Goal: Information Seeking & Learning: Learn about a topic

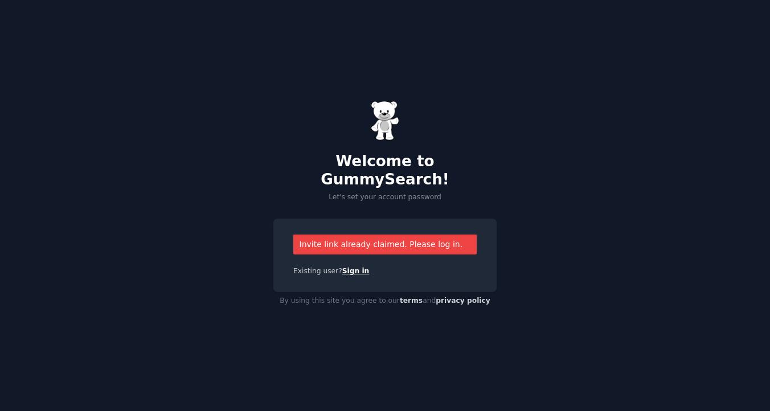
click at [350, 267] on link "Sign in" at bounding box center [355, 271] width 27 height 8
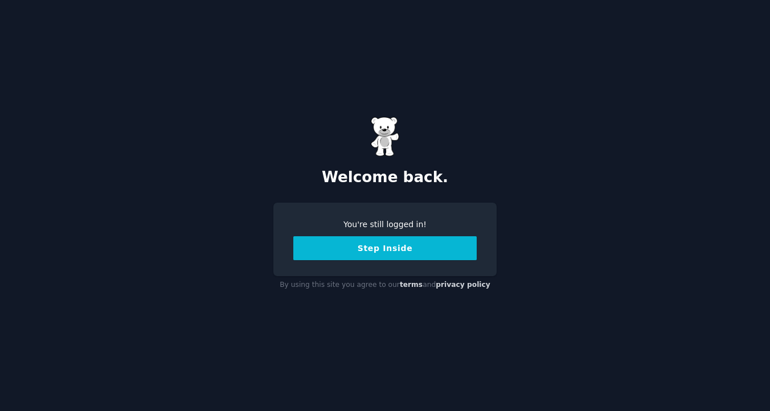
click at [362, 253] on button "Step Inside" at bounding box center [384, 248] width 183 height 24
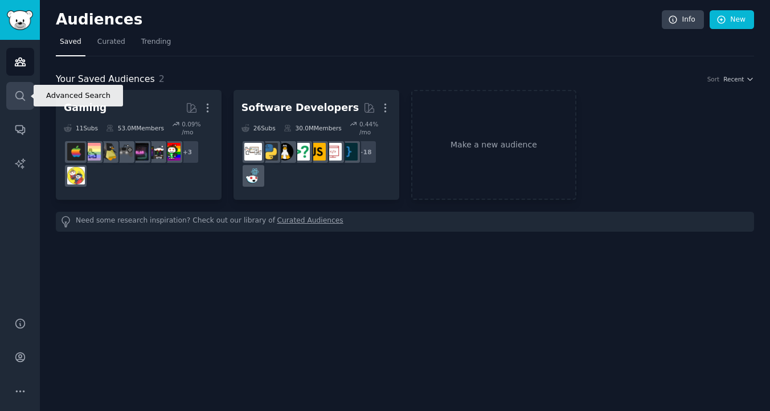
click at [21, 96] on icon "Sidebar" at bounding box center [20, 96] width 12 height 12
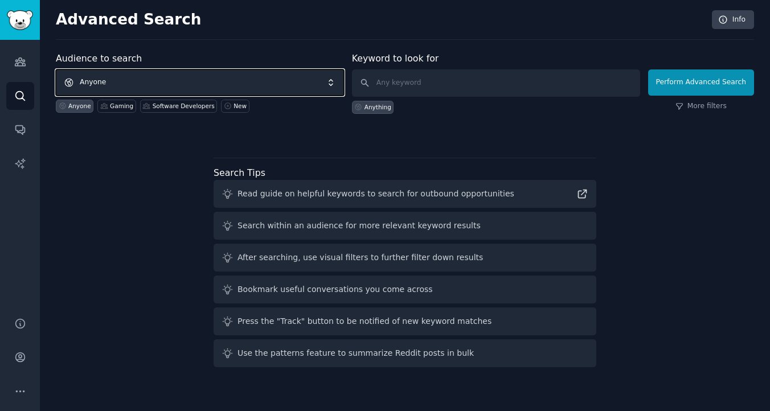
click at [152, 81] on span "Anyone" at bounding box center [200, 82] width 288 height 26
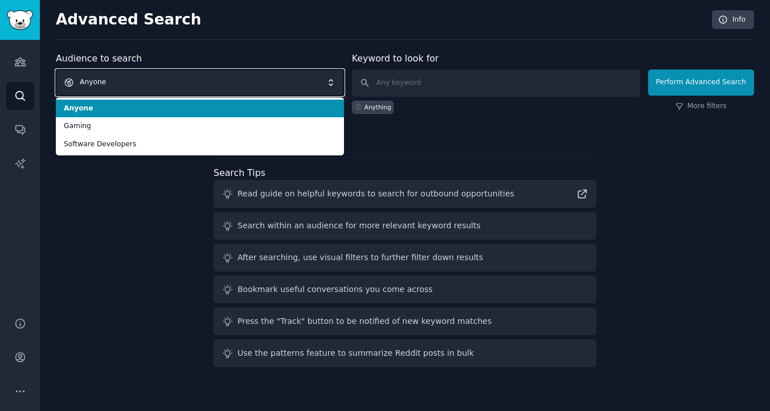
click at [152, 81] on span "Anyone" at bounding box center [200, 82] width 288 height 26
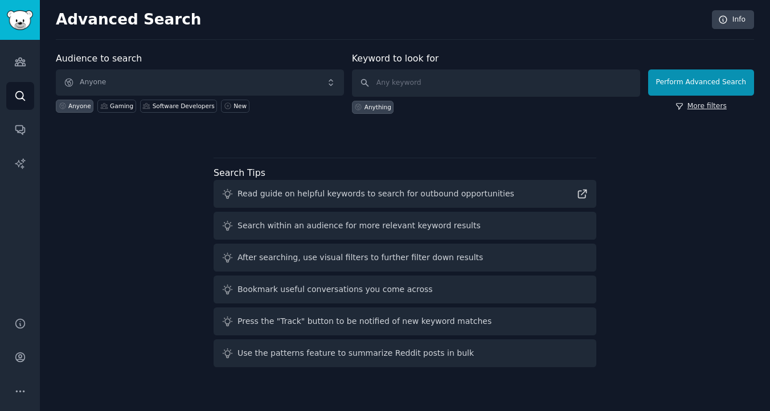
click at [717, 108] on link "More filters" at bounding box center [701, 106] width 51 height 10
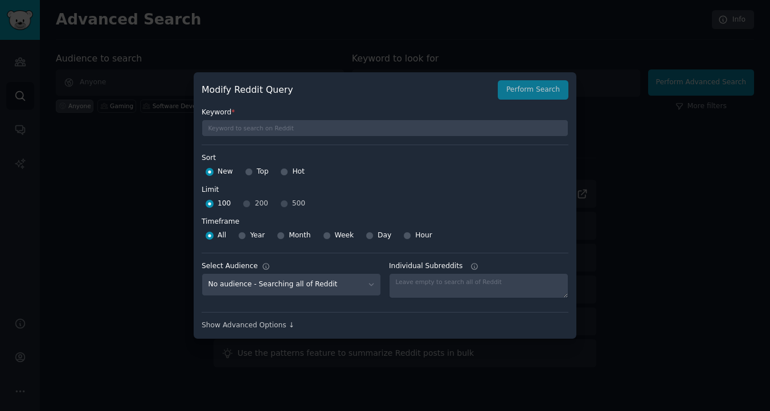
click at [287, 205] on div "100 200 500" at bounding box center [385, 204] width 367 height 18
click at [276, 205] on div "100 200 500" at bounding box center [385, 204] width 367 height 18
click at [254, 205] on div "100 200 500" at bounding box center [385, 204] width 367 height 18
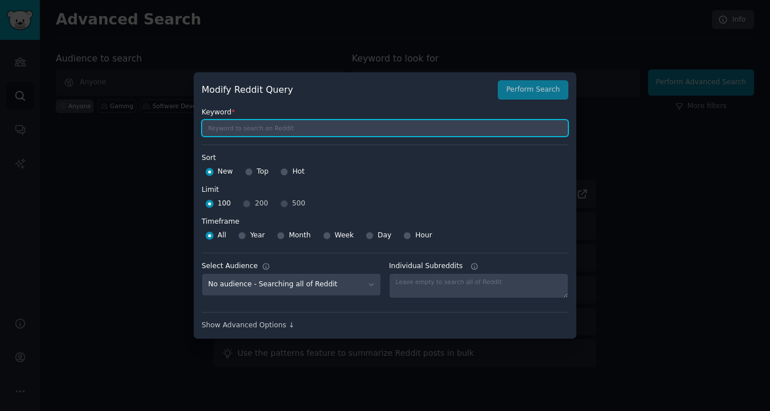
click at [252, 126] on input "text" at bounding box center [385, 128] width 367 height 17
type input "[PERSON_NAME]"
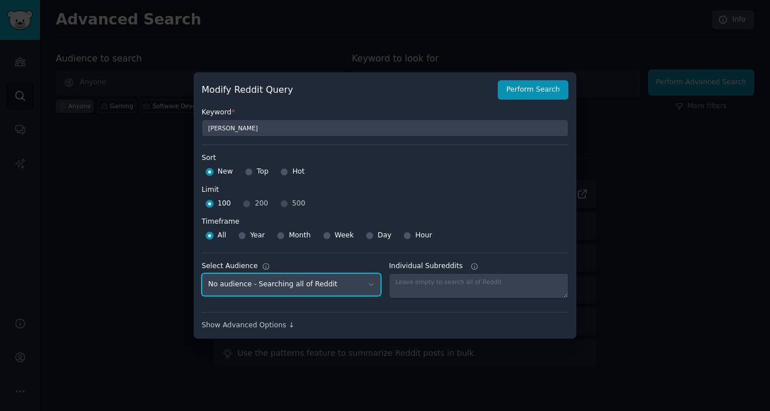
click at [314, 287] on select "No audience - Searching all of Reddit Gaming - 11 Subreddits Software Developer…" at bounding box center [291, 284] width 179 height 23
click at [268, 330] on div "Show Advanced Options ↓" at bounding box center [385, 326] width 367 height 10
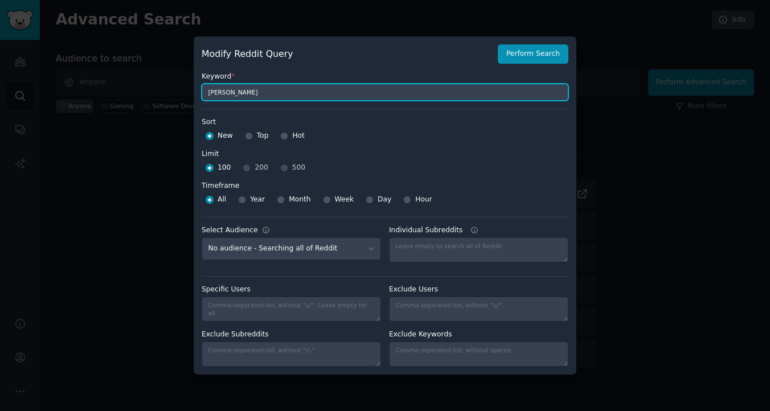
drag, startPoint x: 242, startPoint y: 95, endPoint x: 186, endPoint y: 94, distance: 56.4
click at [186, 94] on div "​ Modify Reddit Query Perform Search Keyword * [PERSON_NAME] Sort Sort New Top …" at bounding box center [385, 205] width 762 height 411
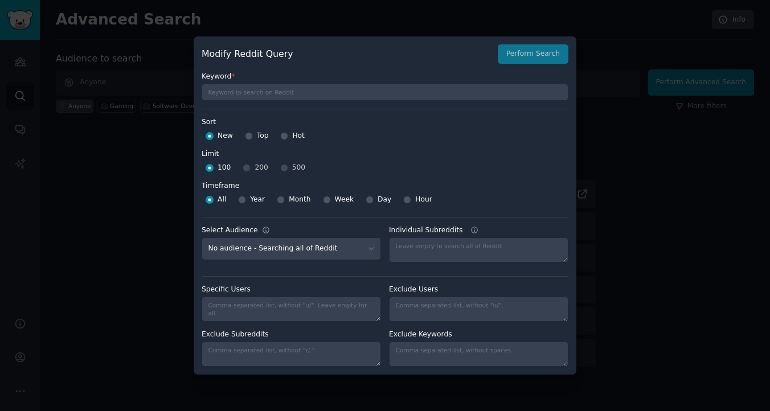
click at [563, 60] on div "Modify Reddit Query Perform Search" at bounding box center [385, 53] width 367 height 19
